Goal: Task Accomplishment & Management: Complete application form

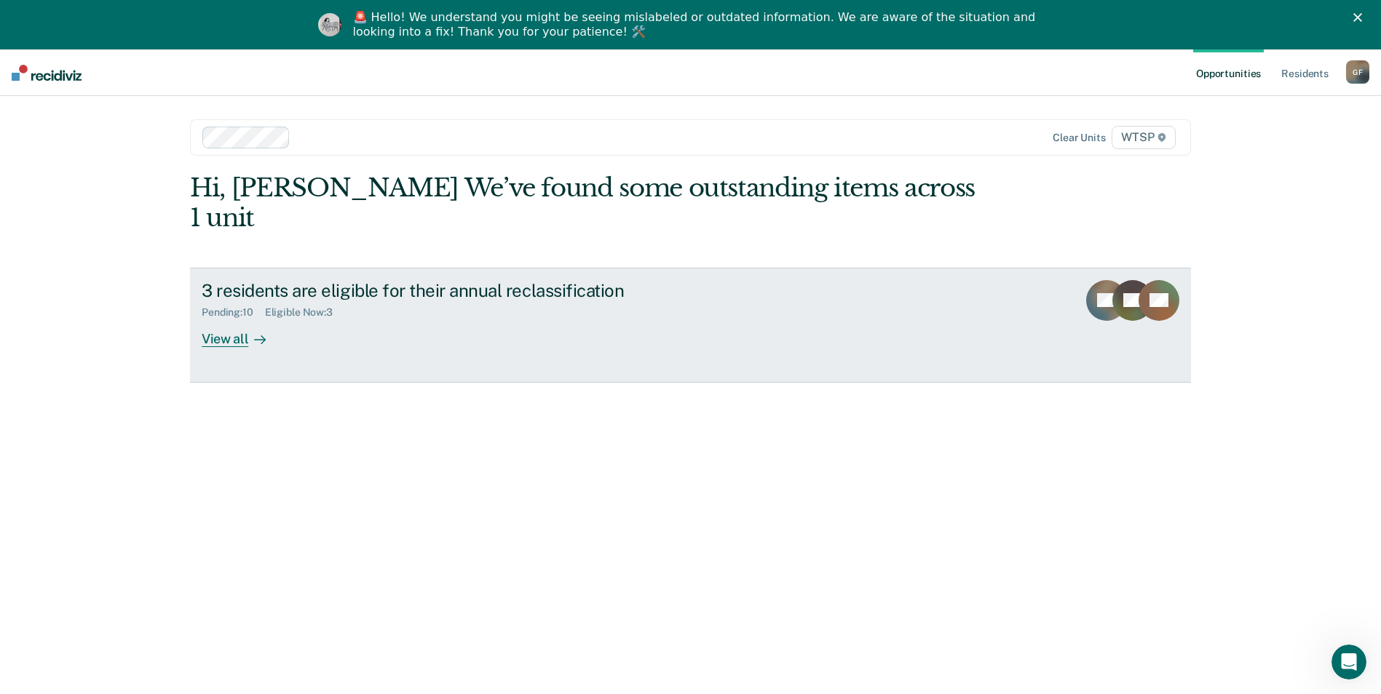
click at [225, 319] on div "View all" at bounding box center [243, 333] width 82 height 28
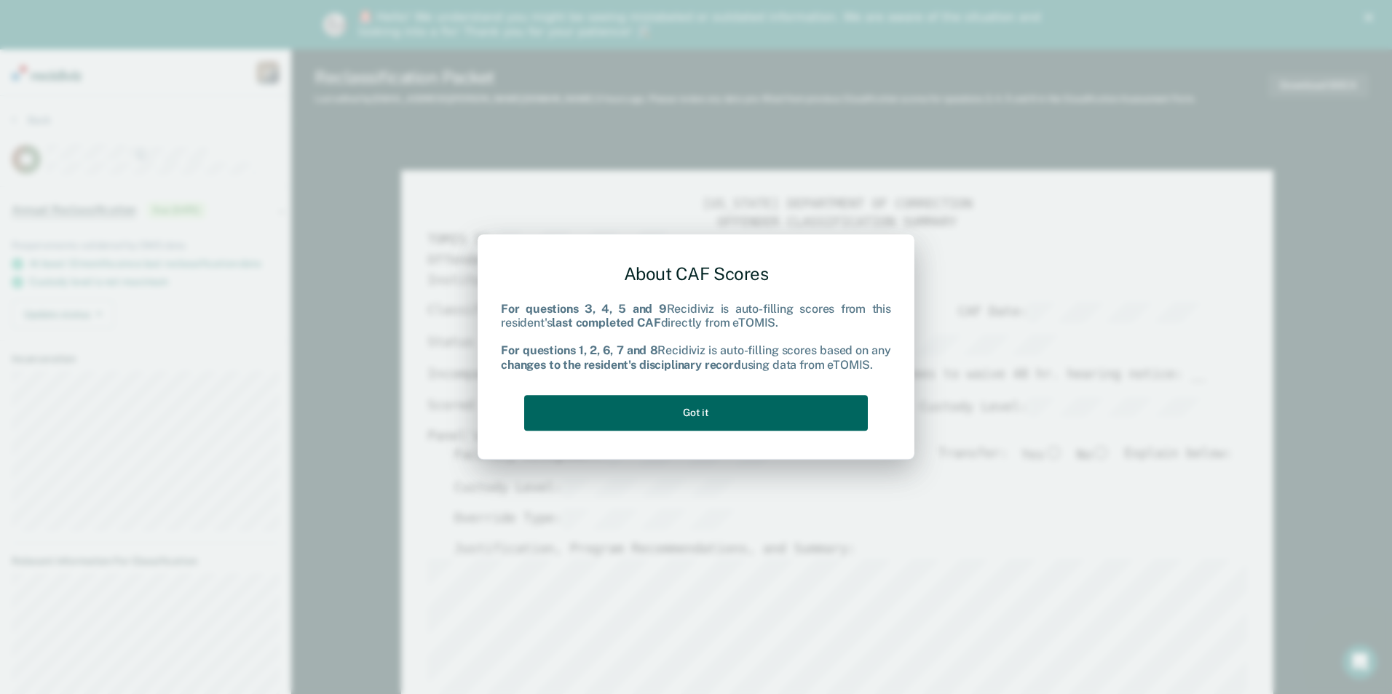
click at [656, 401] on button "Got it" at bounding box center [696, 413] width 344 height 36
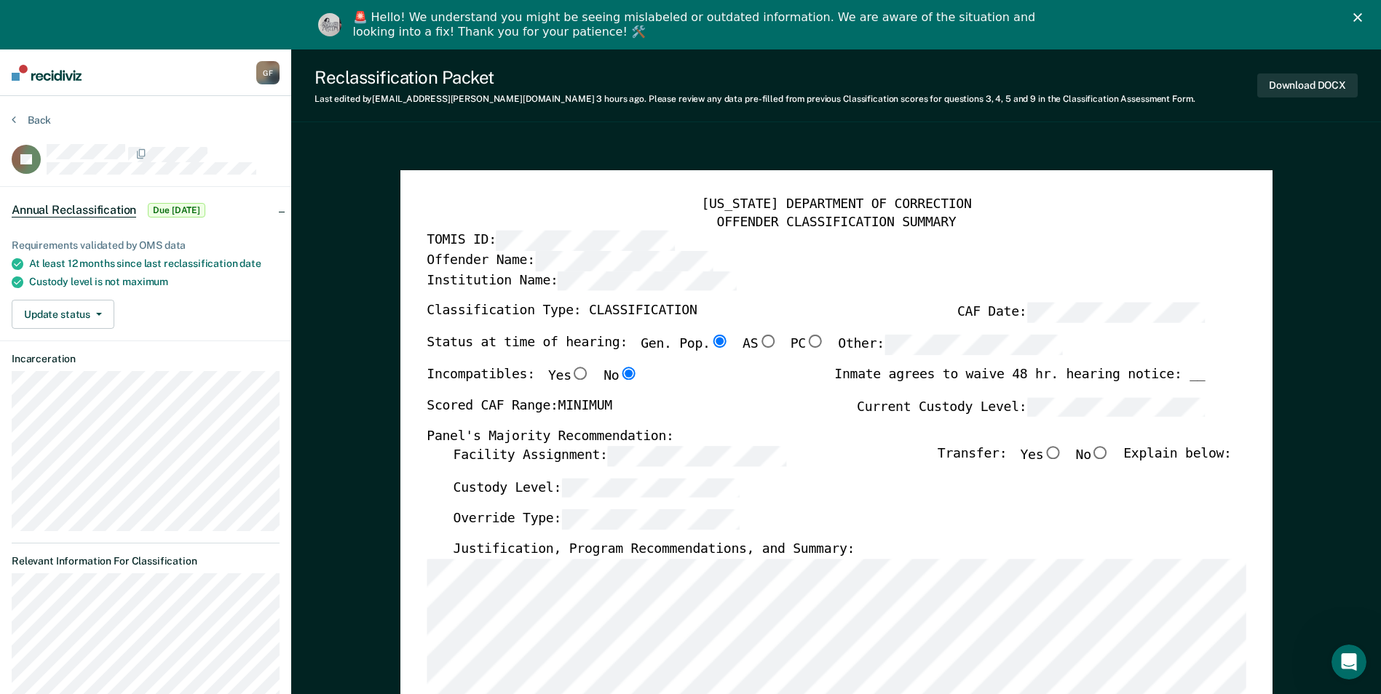
click at [1109, 450] on input "No" at bounding box center [1100, 452] width 19 height 13
type textarea "x"
radio input "true"
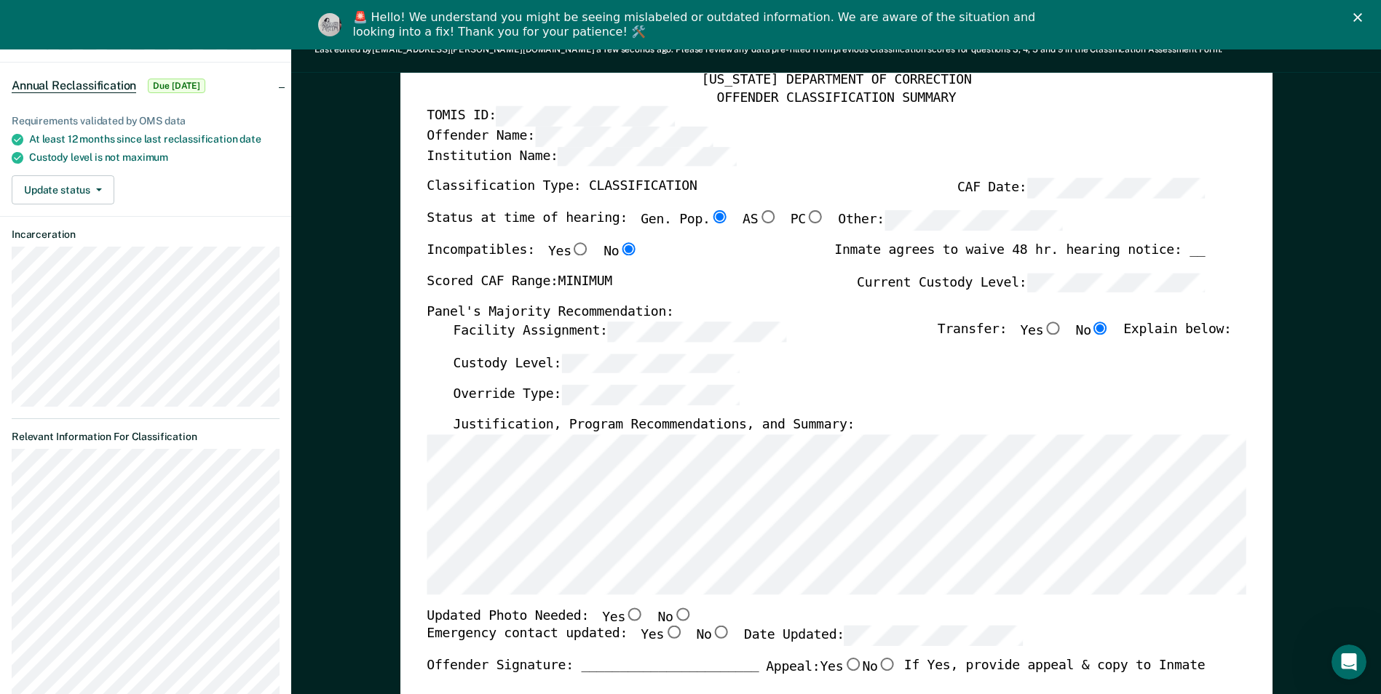
scroll to position [146, 0]
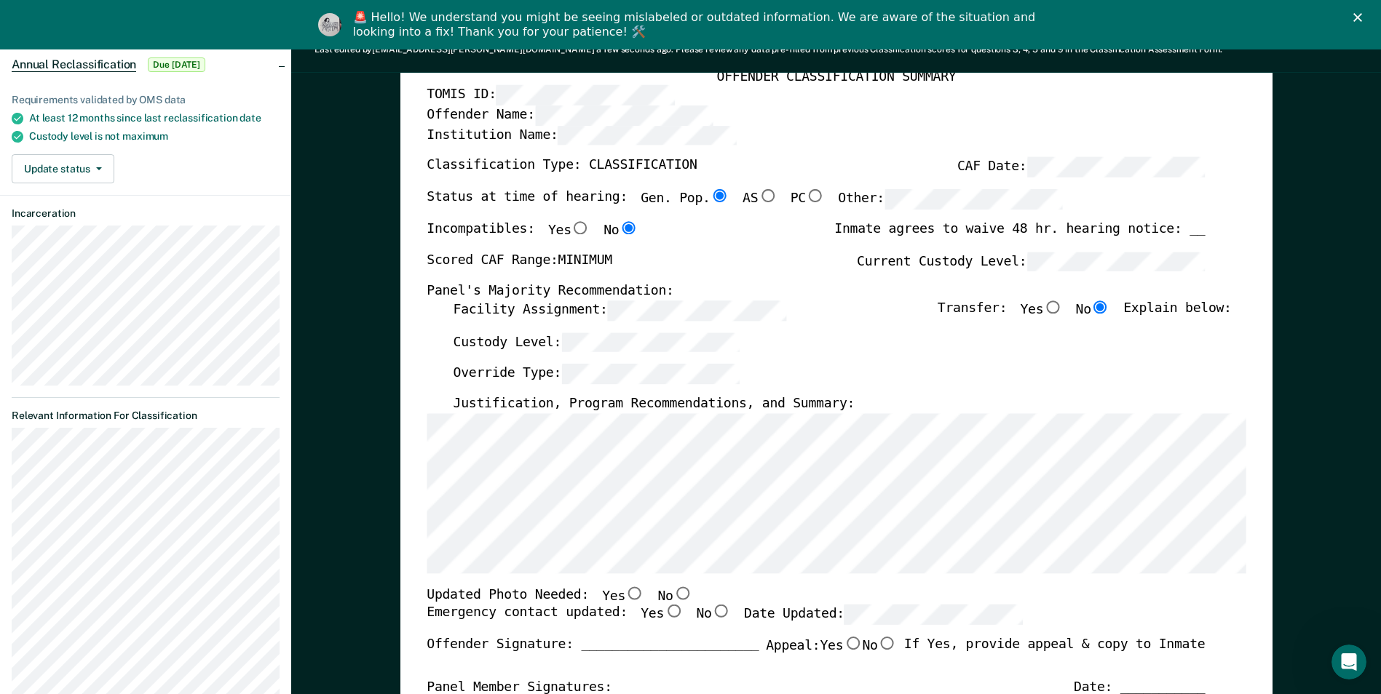
click at [625, 592] on input "Yes" at bounding box center [634, 593] width 19 height 13
type textarea "x"
radio input "true"
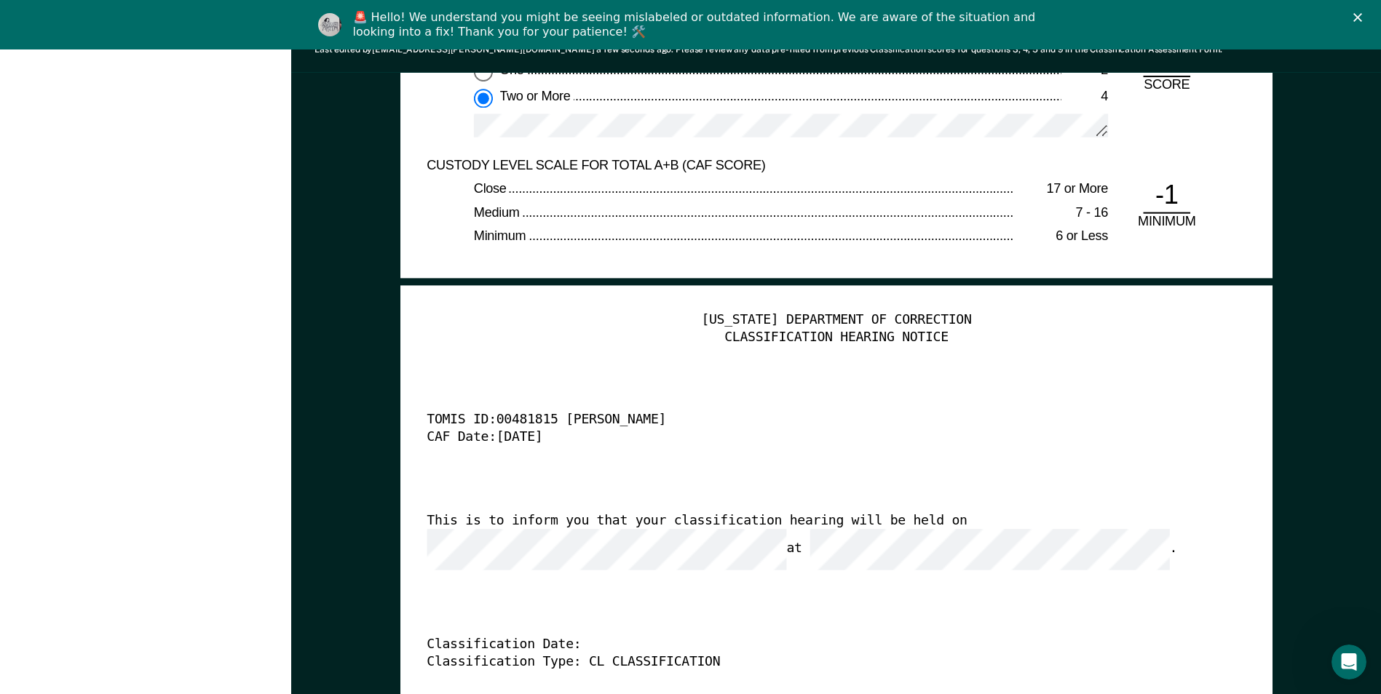
scroll to position [3494, 0]
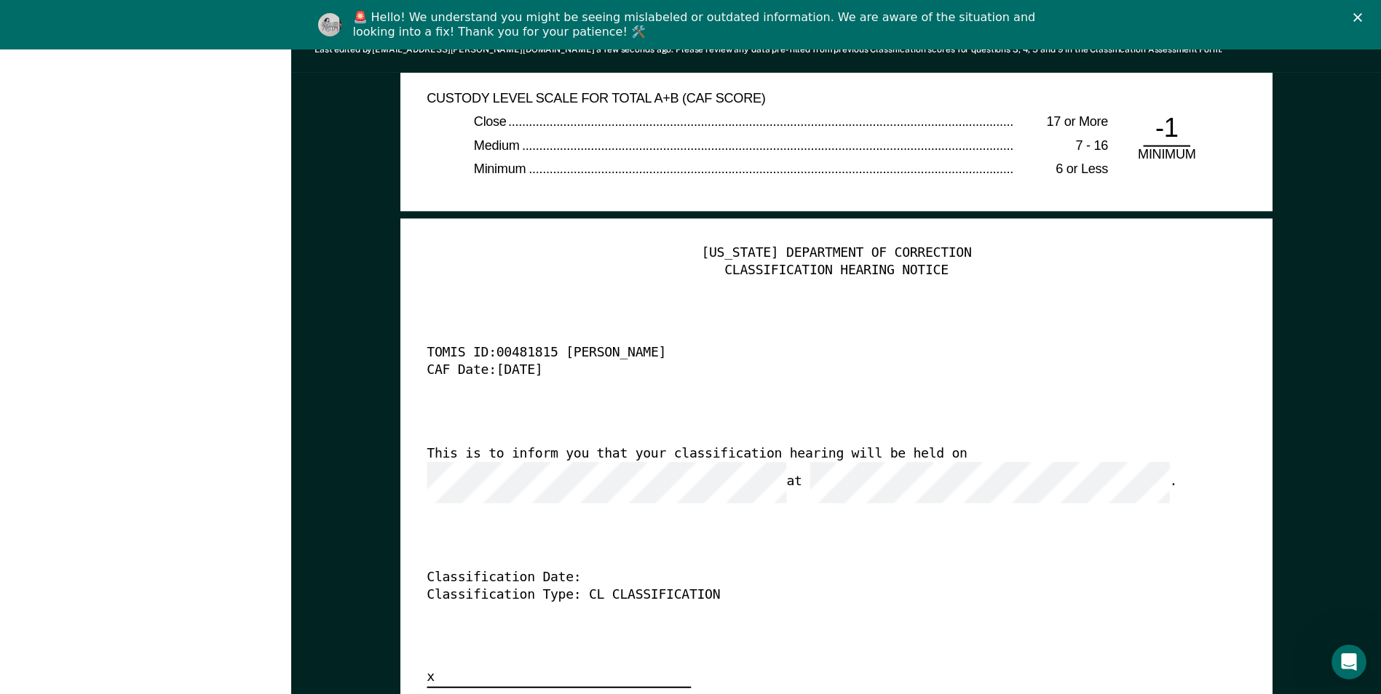
click at [537, 486] on div "[US_STATE] DEPARTMENT OF CORRECTION CLASSIFICATION HEARING NOTICE TOMIS ID: 004…" at bounding box center [836, 466] width 819 height 443
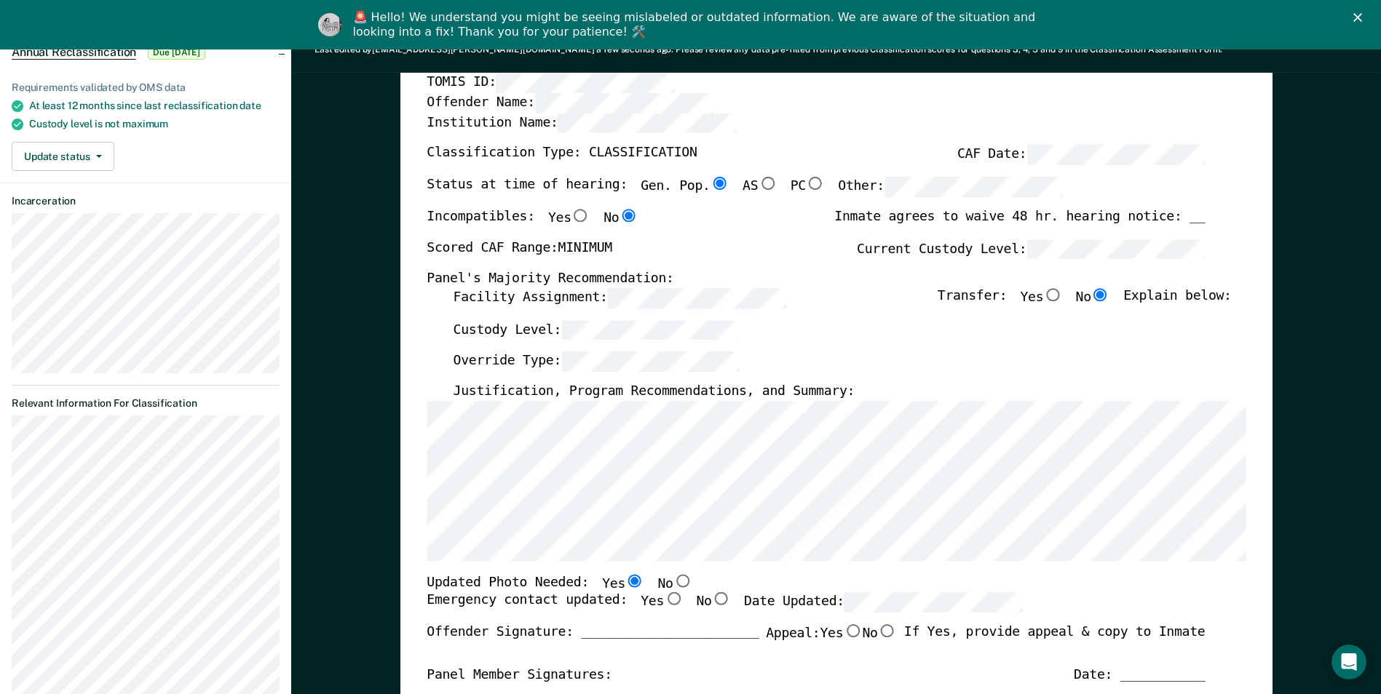
scroll to position [0, 0]
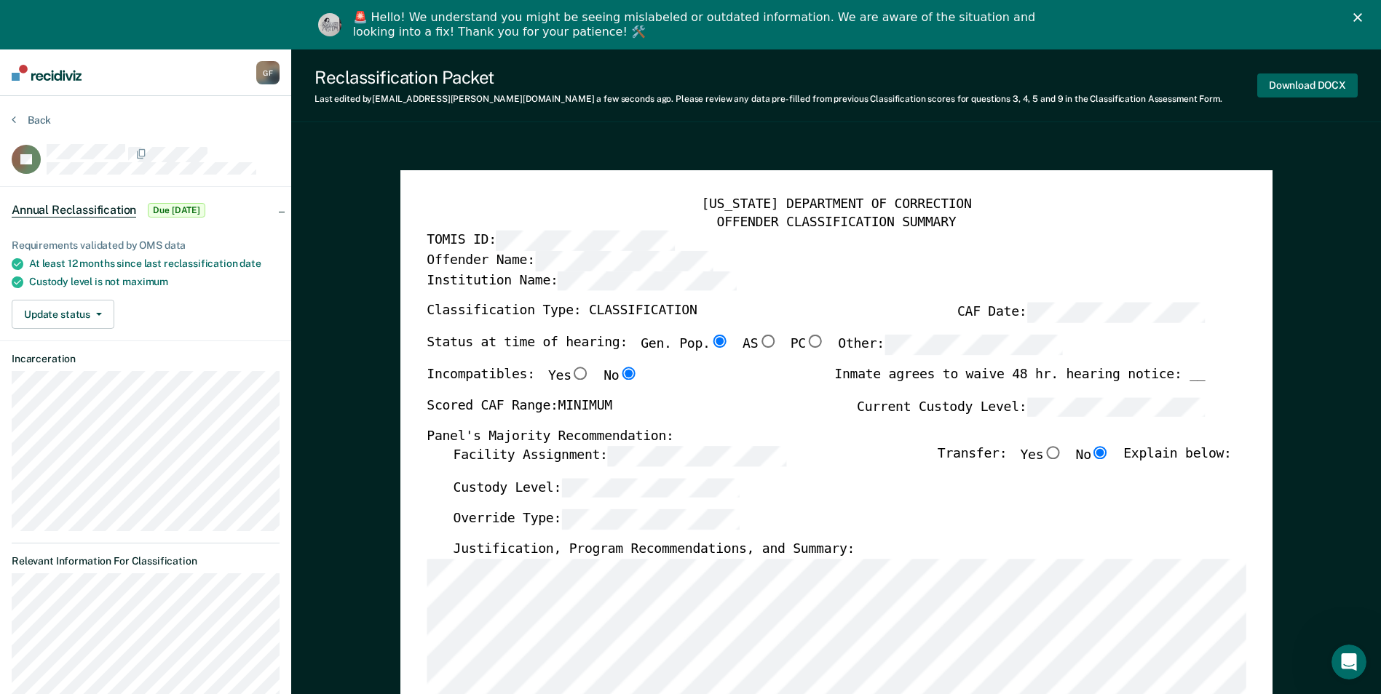
click at [1318, 82] on button "Download DOCX" at bounding box center [1307, 86] width 100 height 24
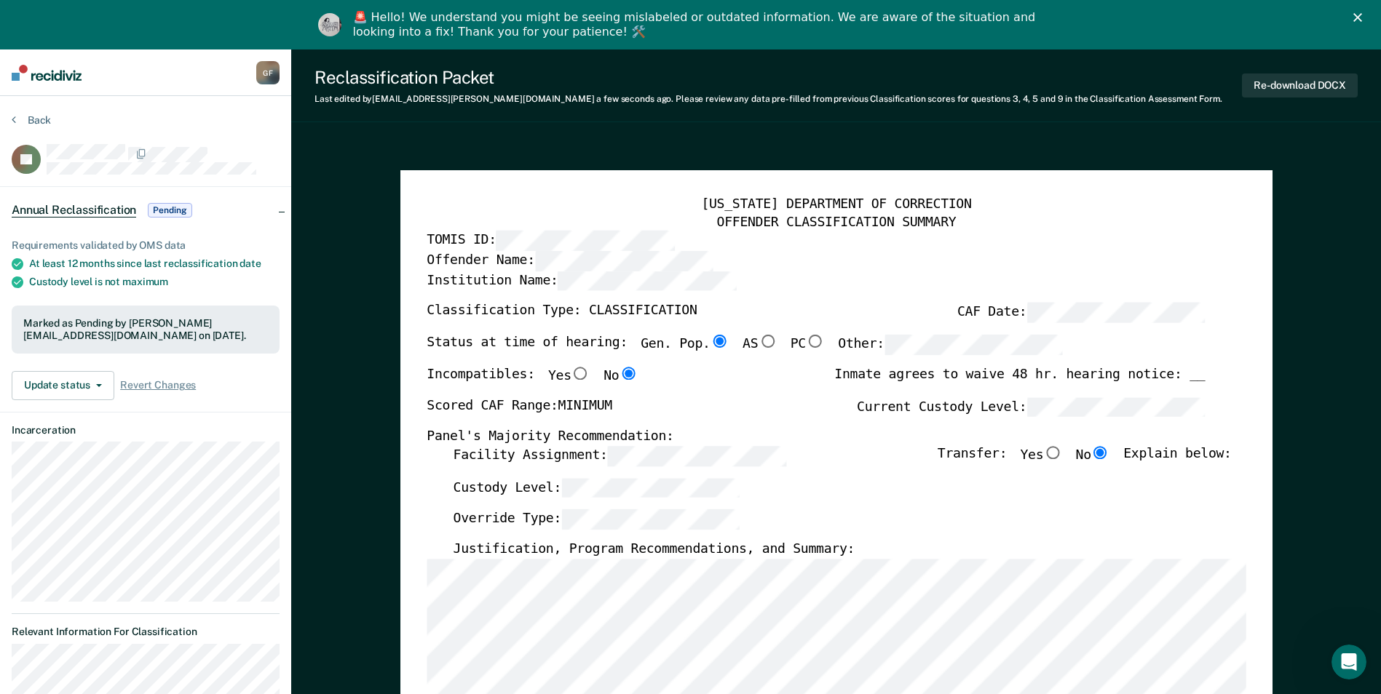
click at [35, 113] on section "Back LR Annual Reclassification Pending Requirements validated by OMS data At l…" at bounding box center [145, 563] width 291 height 934
click at [40, 121] on button "Back" at bounding box center [31, 120] width 39 height 13
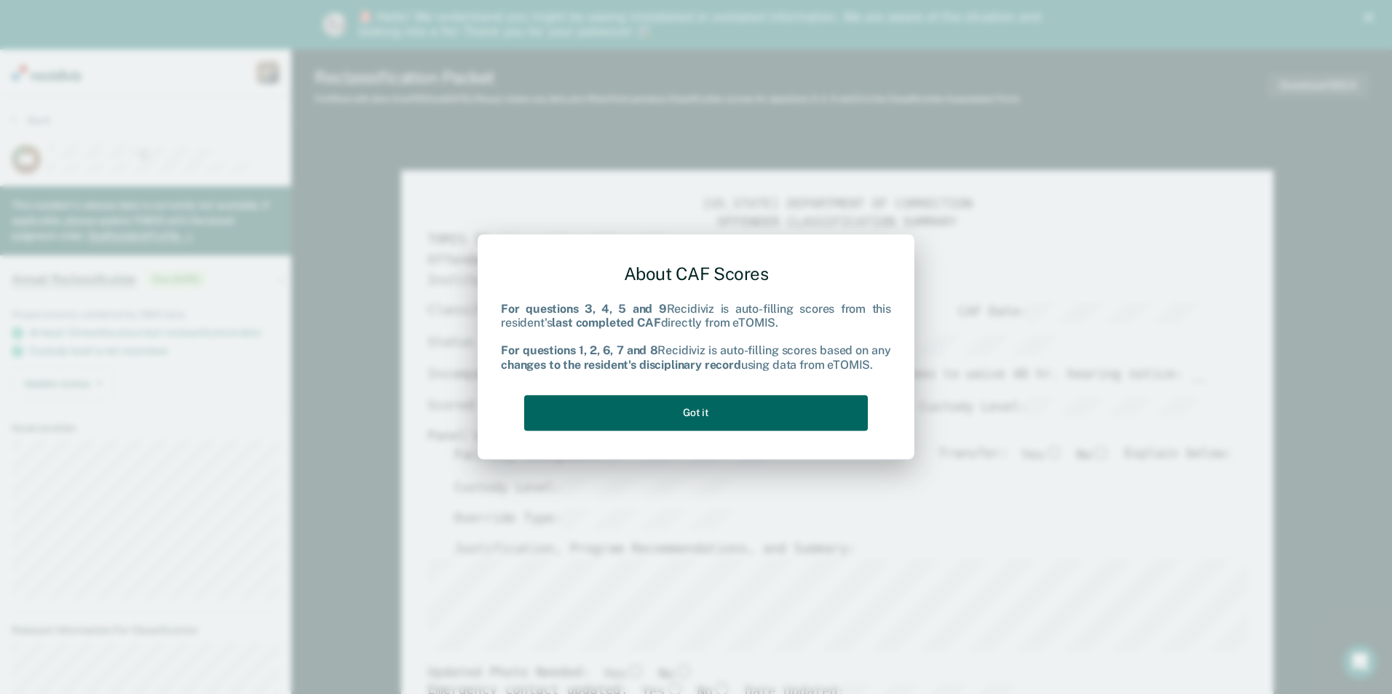
click at [725, 408] on button "Got it" at bounding box center [696, 413] width 344 height 36
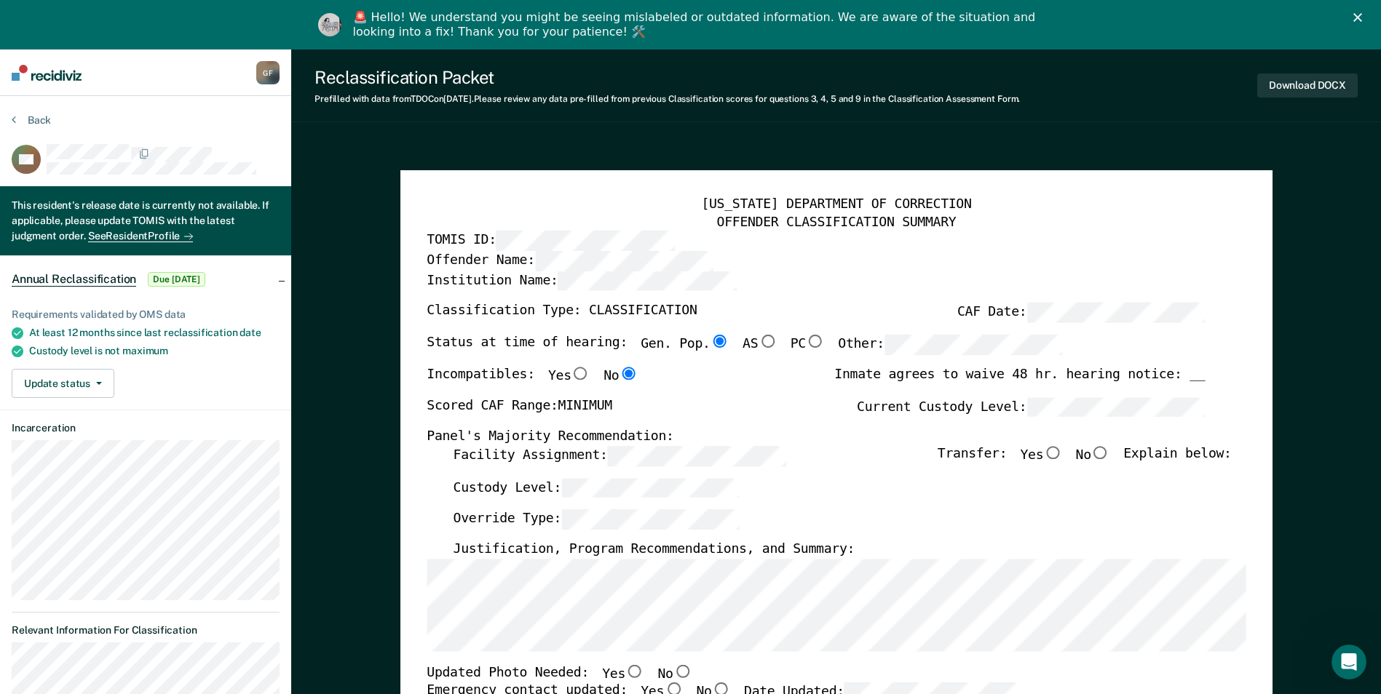
click at [1107, 450] on input "No" at bounding box center [1100, 452] width 19 height 13
type textarea "x"
radio input "true"
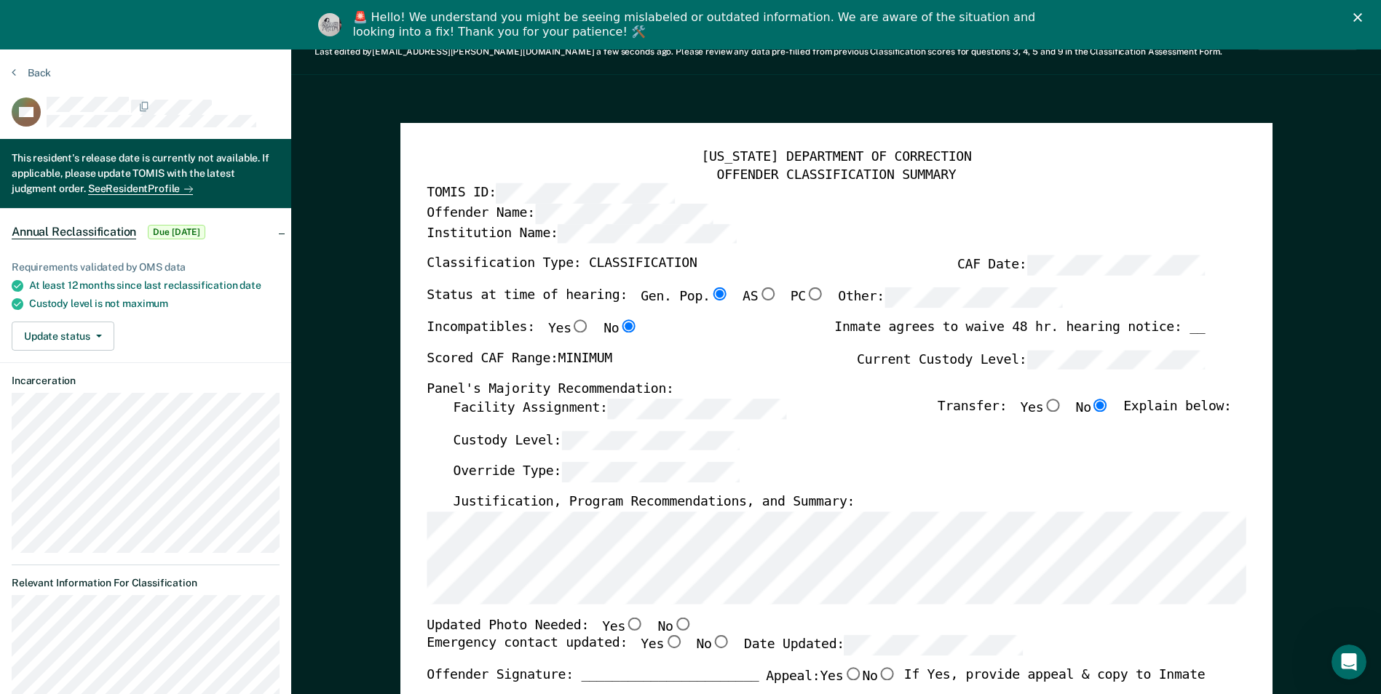
scroll to position [73, 0]
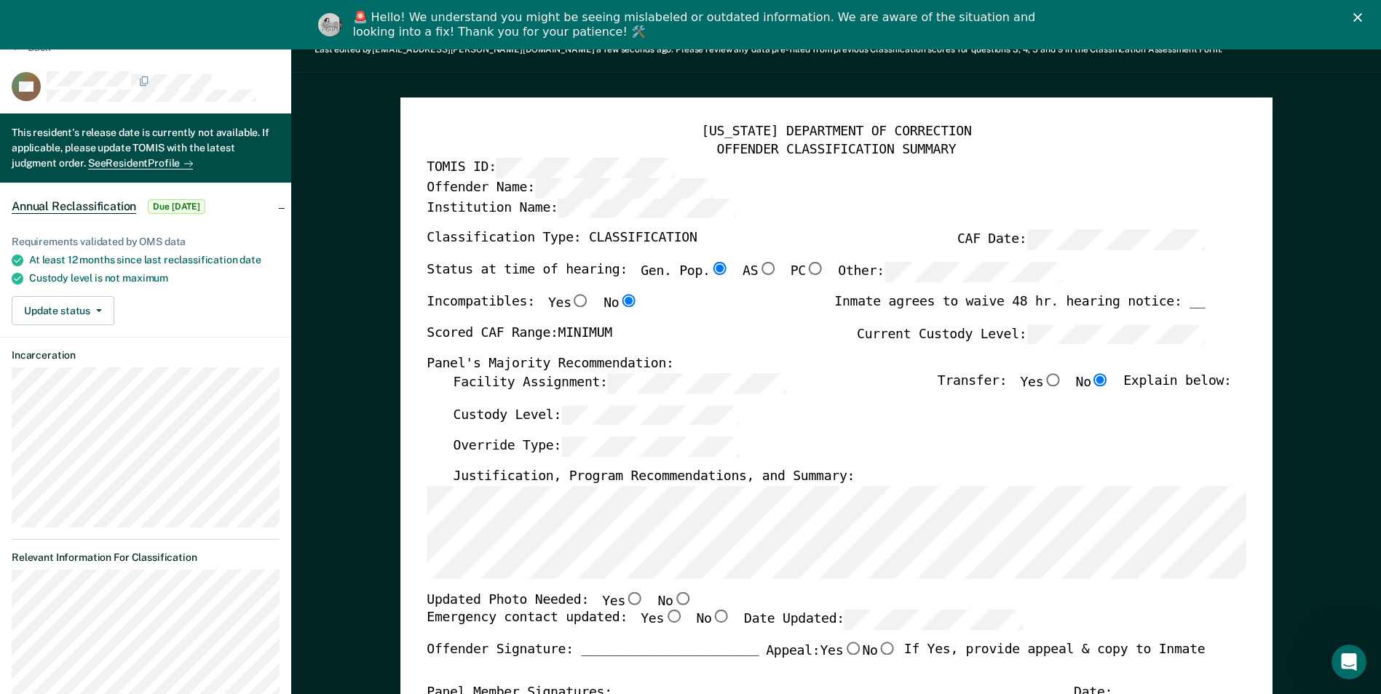
click at [673, 597] on input "No" at bounding box center [682, 598] width 19 height 13
type textarea "x"
radio input "true"
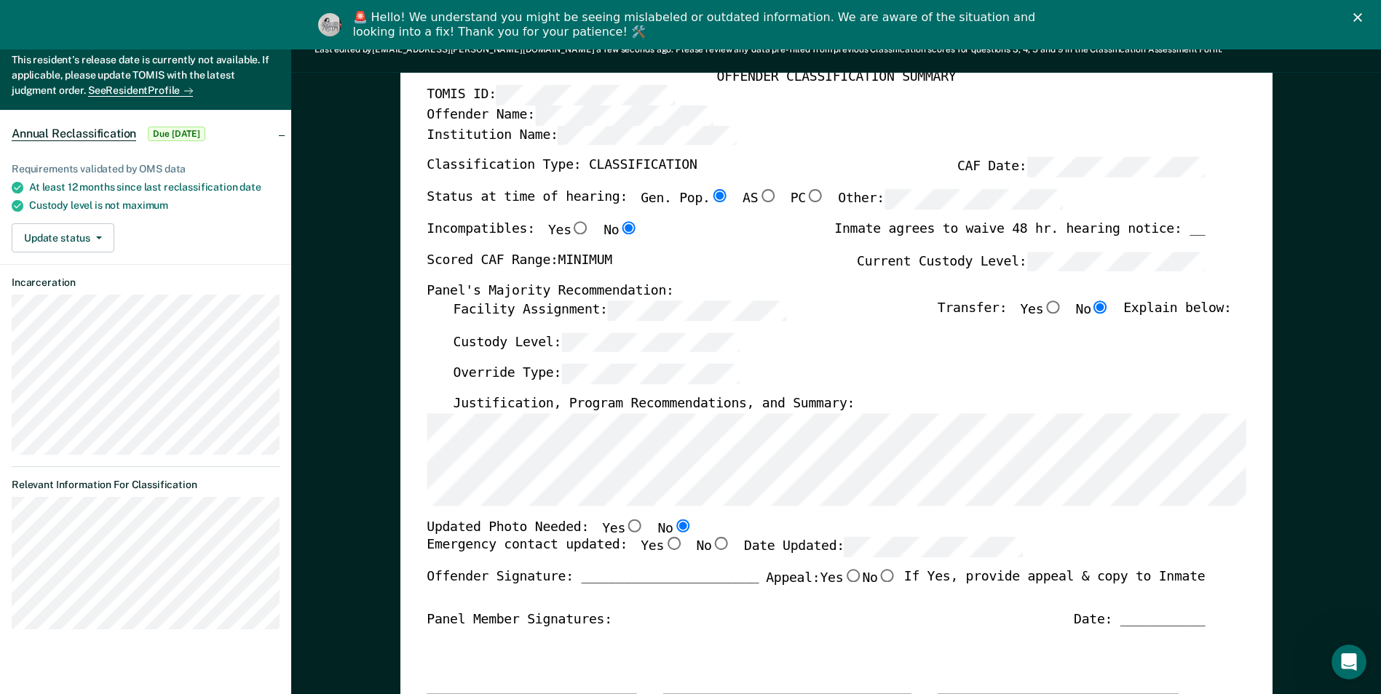
scroll to position [0, 0]
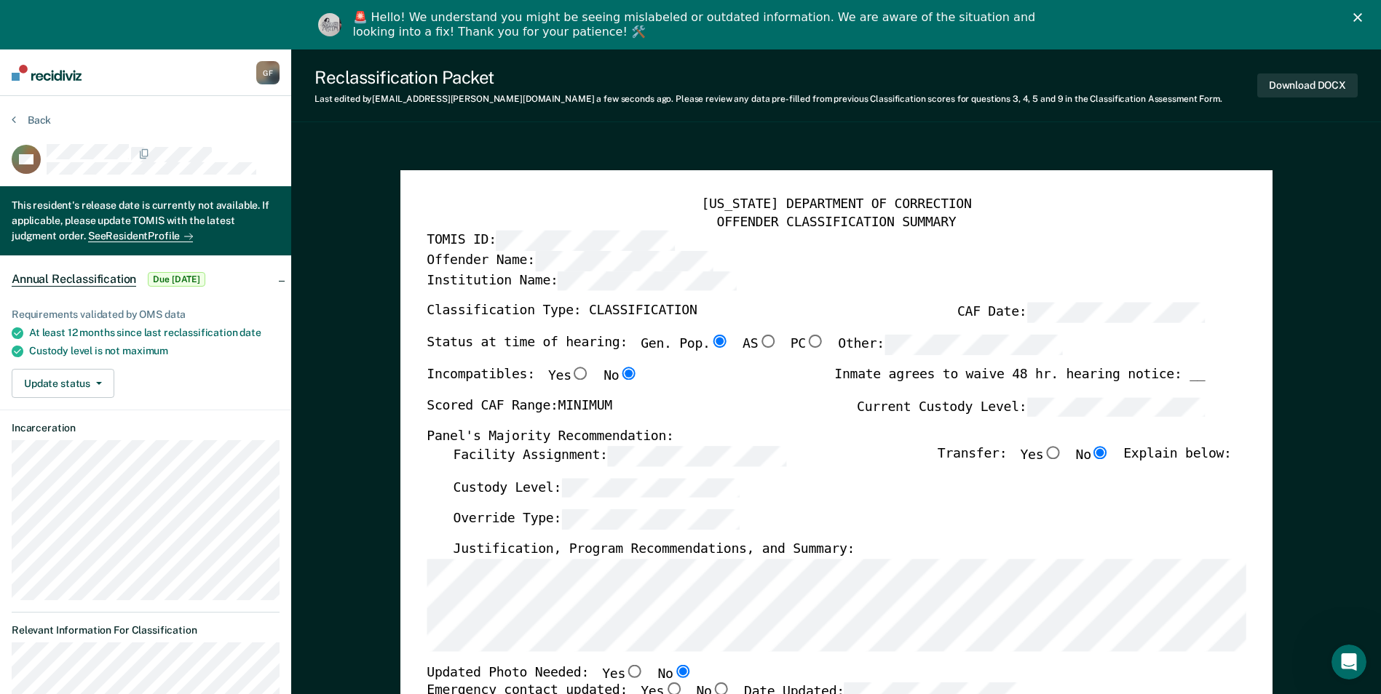
click at [1301, 70] on div "Download DOCX" at bounding box center [1307, 85] width 100 height 37
click at [1307, 85] on button "Download DOCX" at bounding box center [1307, 86] width 100 height 24
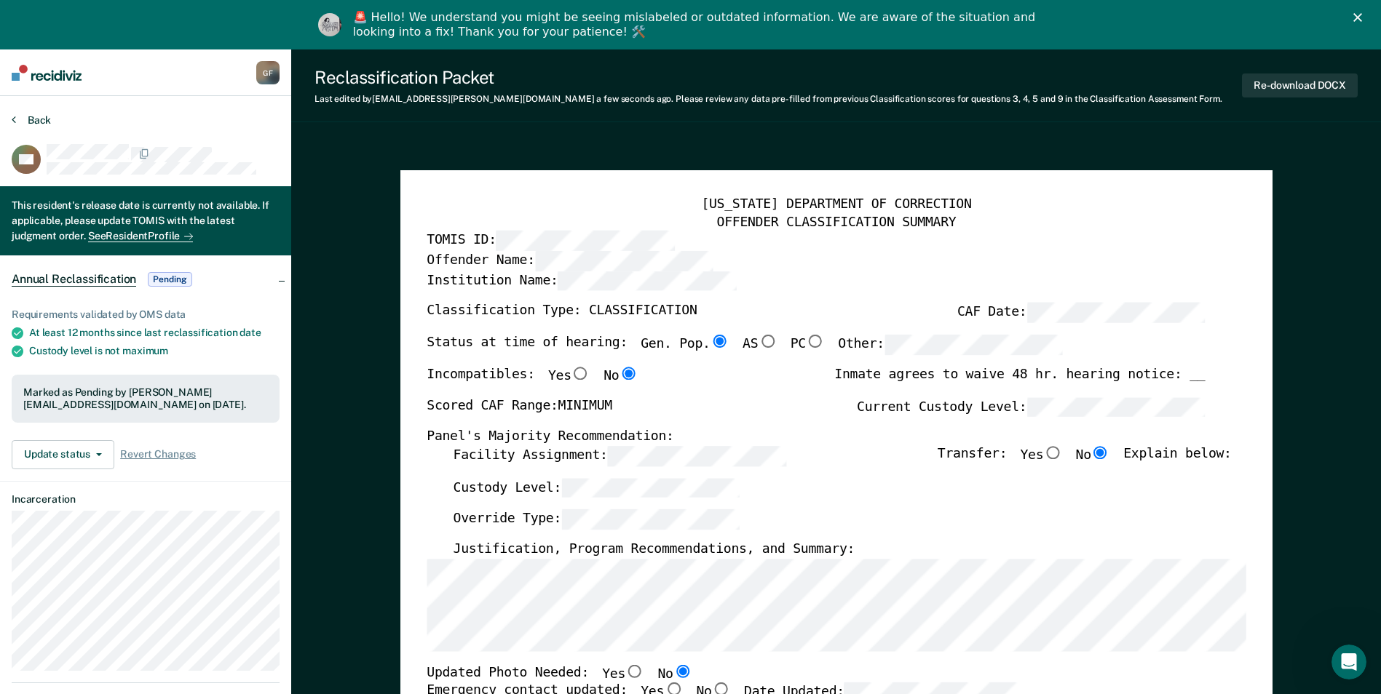
click at [40, 116] on button "Back" at bounding box center [31, 120] width 39 height 13
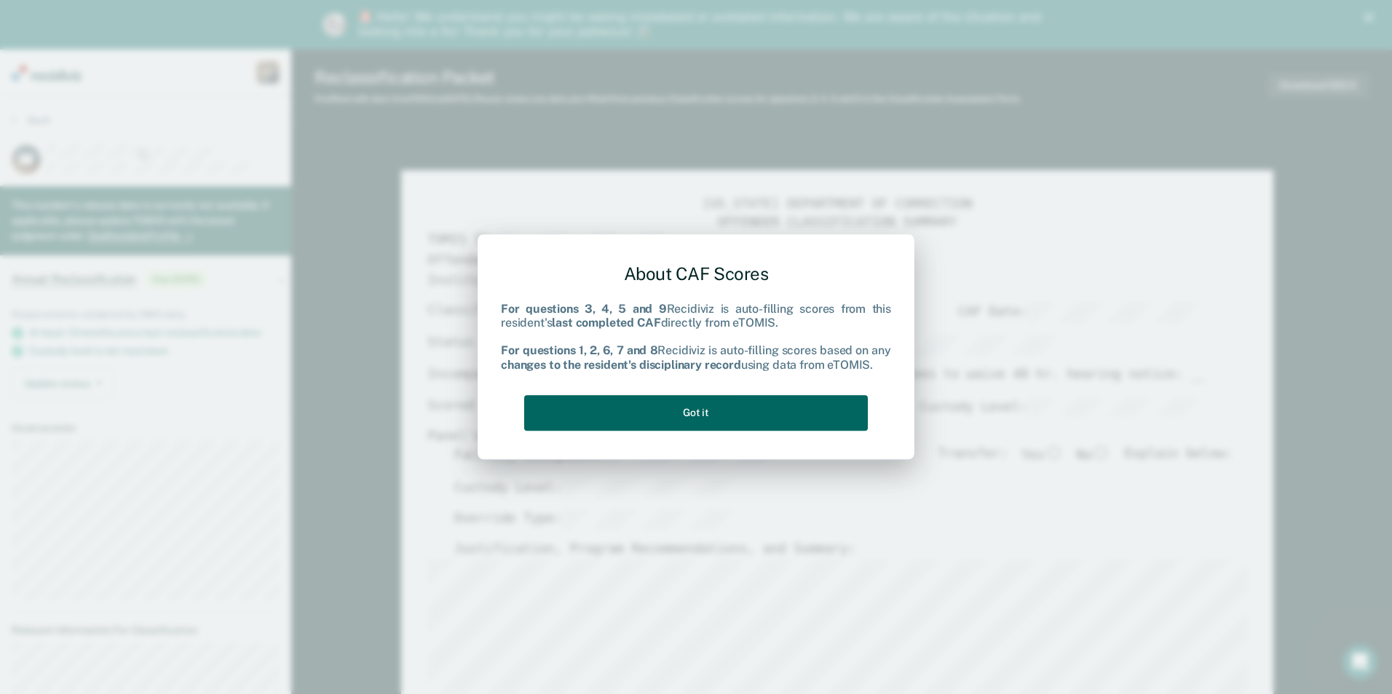
click at [740, 408] on button "Got it" at bounding box center [696, 413] width 344 height 36
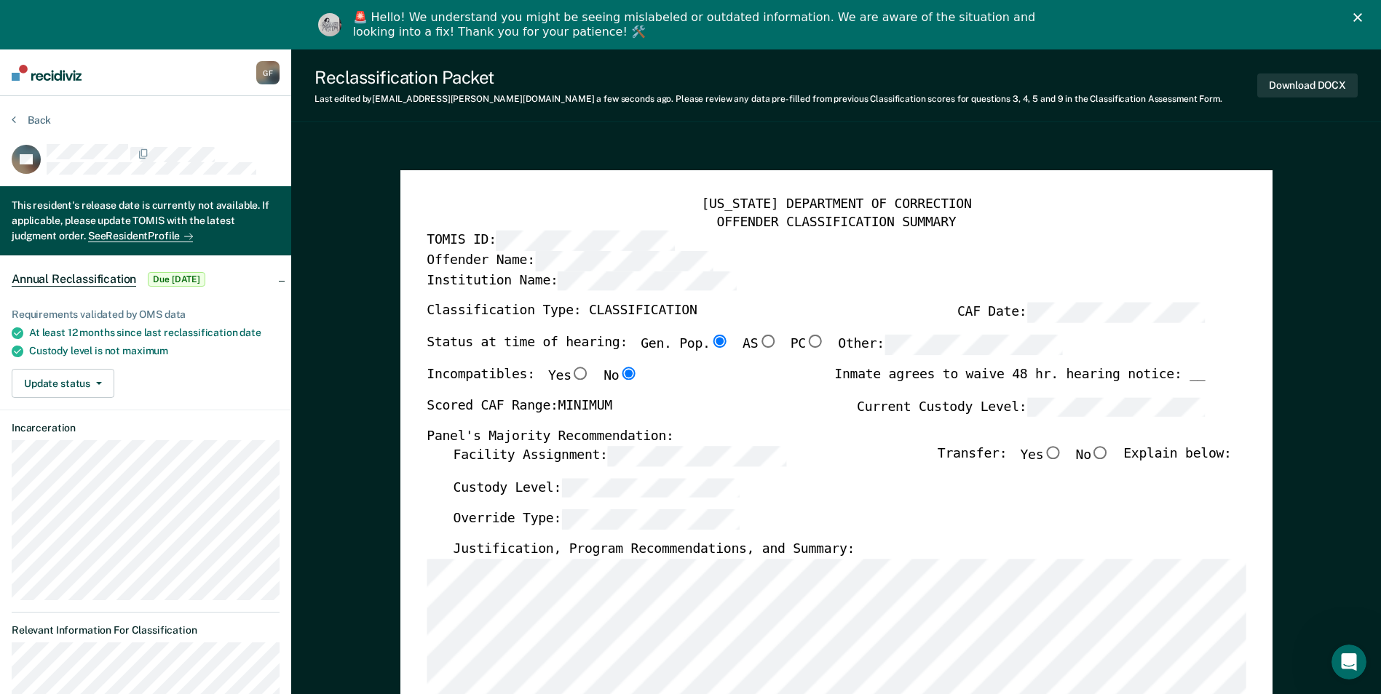
scroll to position [146, 0]
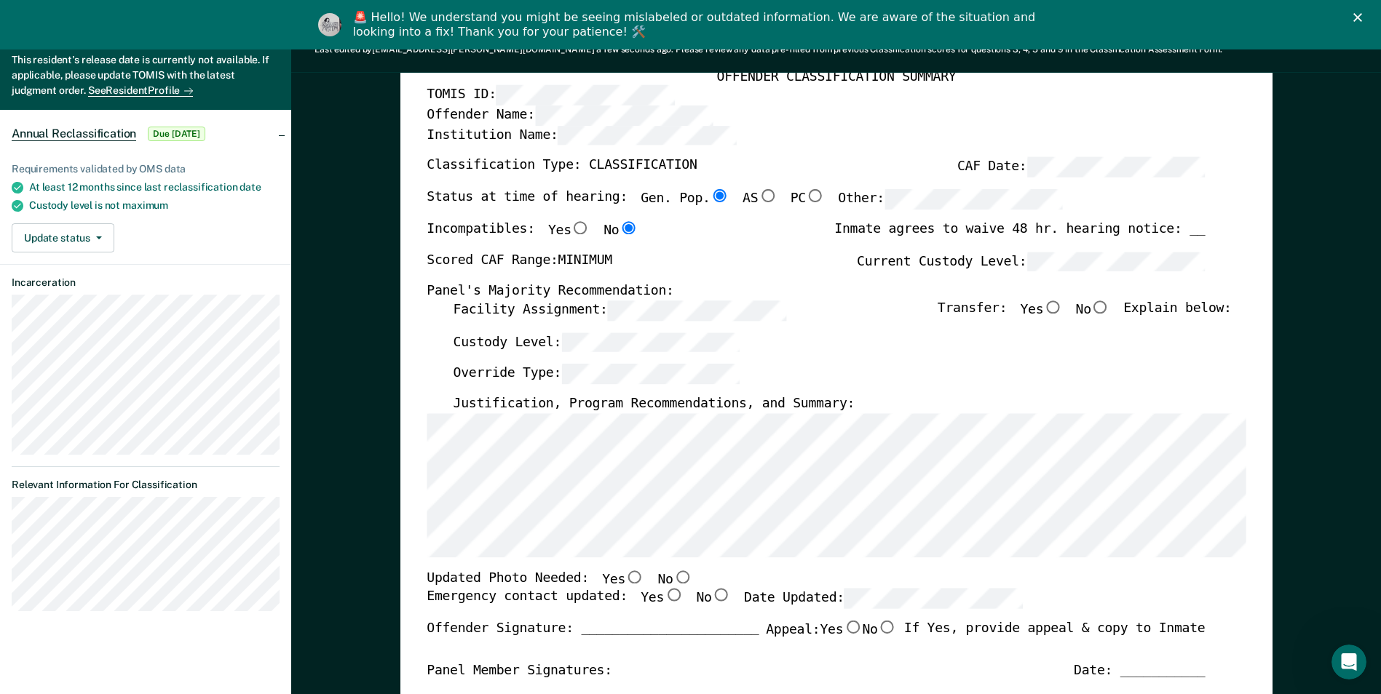
click at [673, 577] on input "No" at bounding box center [682, 577] width 19 height 13
type textarea "x"
radio input "true"
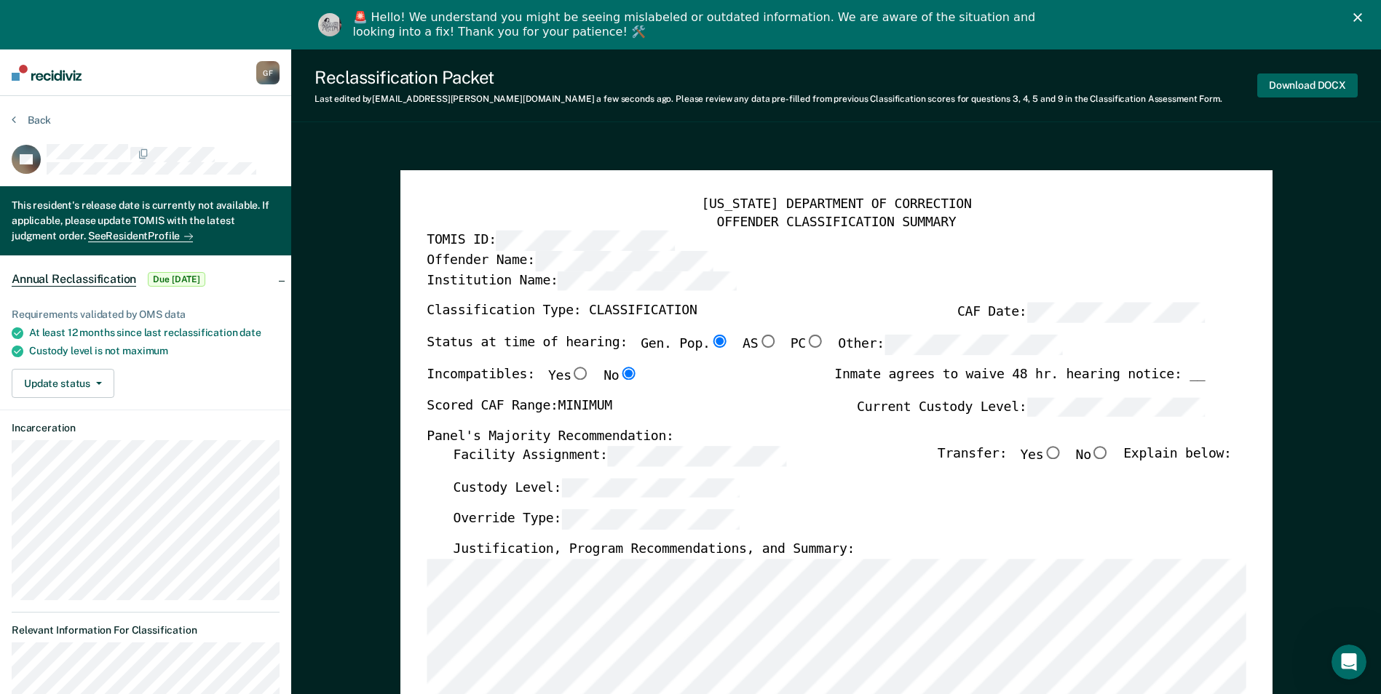
scroll to position [0, 0]
click at [1295, 81] on button "Download DOCX" at bounding box center [1307, 86] width 100 height 24
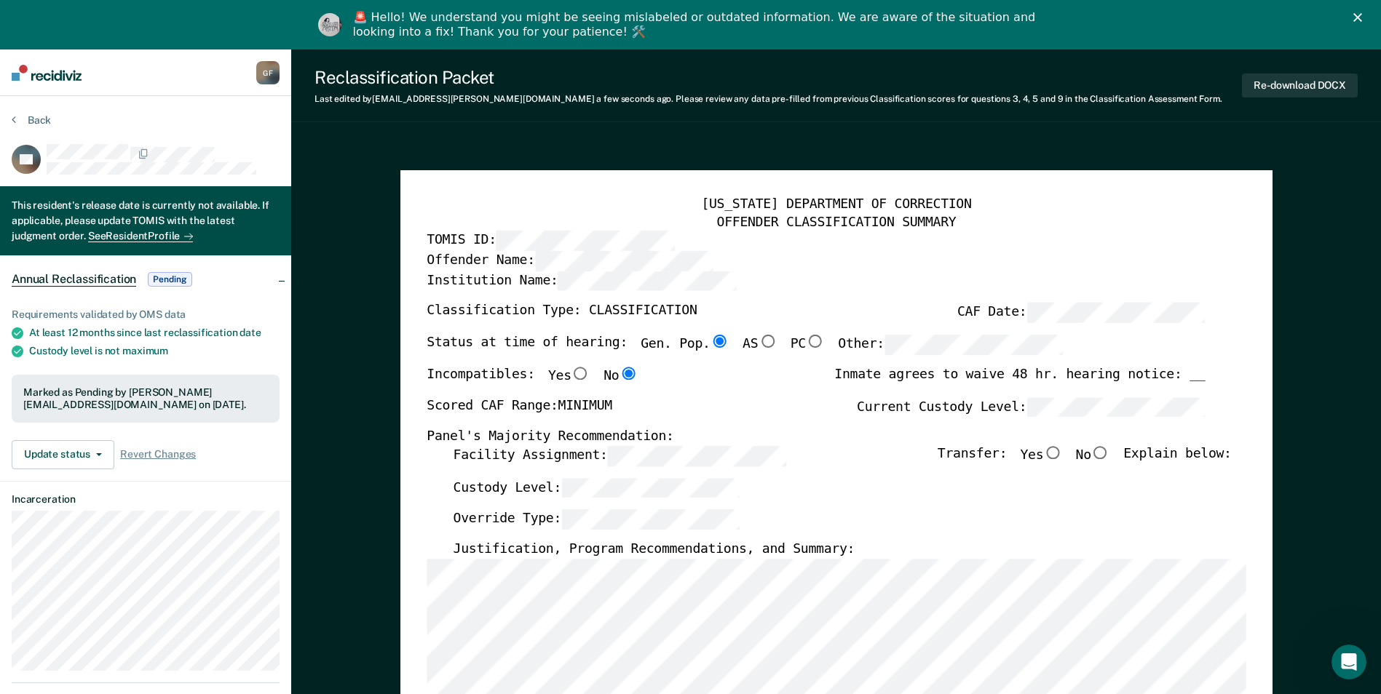
click at [1108, 454] on input "No" at bounding box center [1100, 452] width 19 height 13
type textarea "x"
radio input "true"
type textarea "x"
click at [1291, 82] on button "Re-download DOCX" at bounding box center [1300, 86] width 116 height 24
